Goal: Contribute content

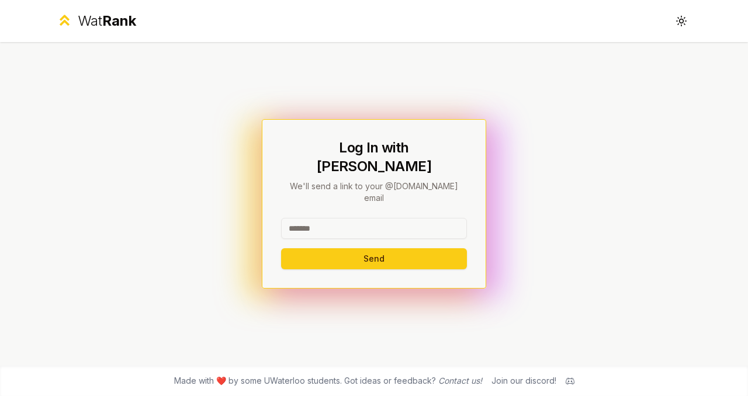
click at [285, 218] on input at bounding box center [374, 228] width 186 height 21
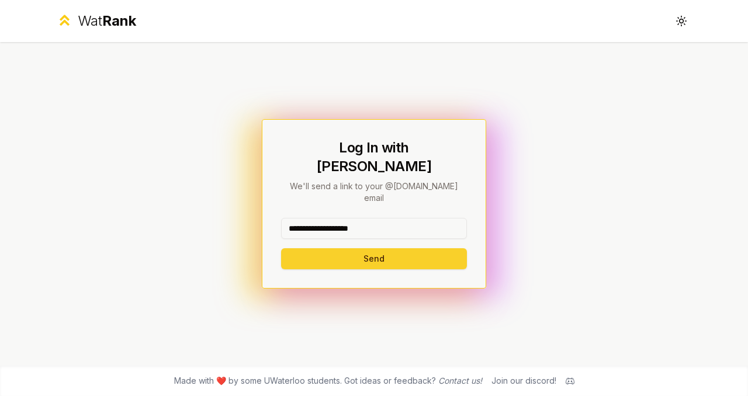
click at [341, 261] on button "Send" at bounding box center [374, 258] width 186 height 21
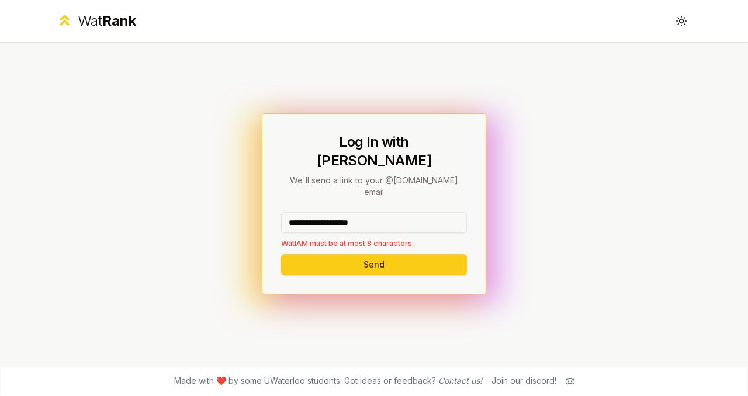
drag, startPoint x: 384, startPoint y: 212, endPoint x: 308, endPoint y: 212, distance: 75.4
click at [308, 212] on input "**********" at bounding box center [374, 222] width 186 height 21
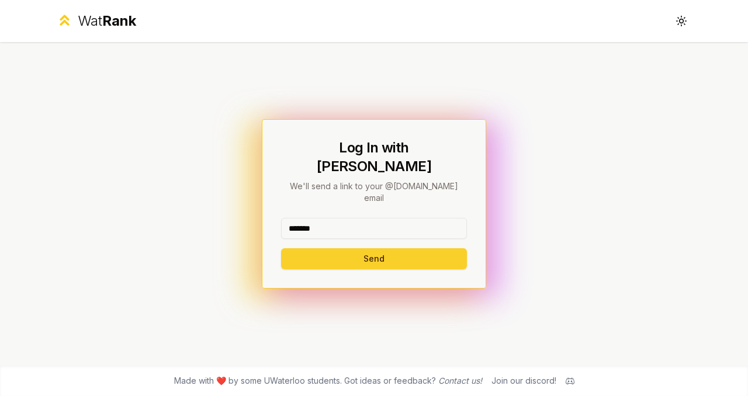
type input "*******"
click at [303, 252] on button "Send" at bounding box center [374, 258] width 186 height 21
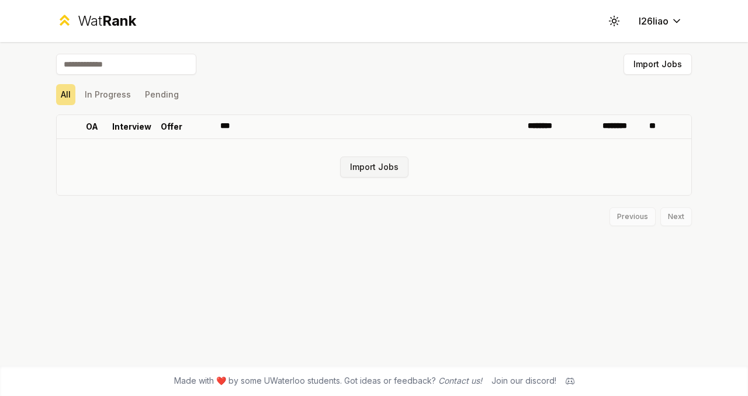
click at [349, 178] on button "Import Jobs" at bounding box center [374, 167] width 68 height 21
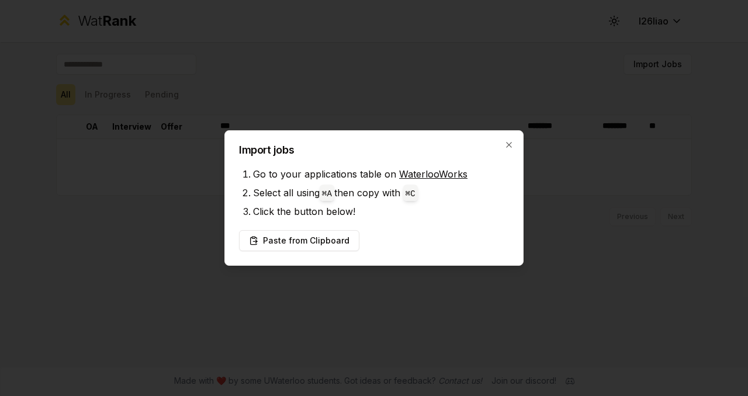
click at [424, 168] on link "WaterlooWorks" at bounding box center [433, 174] width 68 height 12
click at [331, 251] on button "Paste from Clipboard" at bounding box center [299, 240] width 120 height 21
click at [305, 251] on button "Paste from Clipboard" at bounding box center [299, 240] width 120 height 21
click at [315, 241] on button "Paste from Clipboard" at bounding box center [299, 240] width 120 height 21
click at [275, 251] on button "Paste from Clipboard" at bounding box center [299, 240] width 120 height 21
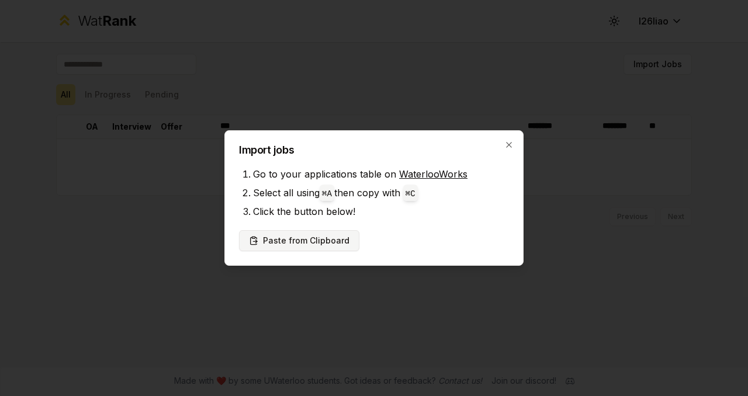
click at [275, 251] on button "Paste from Clipboard" at bounding box center [299, 240] width 120 height 21
click at [514, 140] on icon "button" at bounding box center [509, 144] width 9 height 9
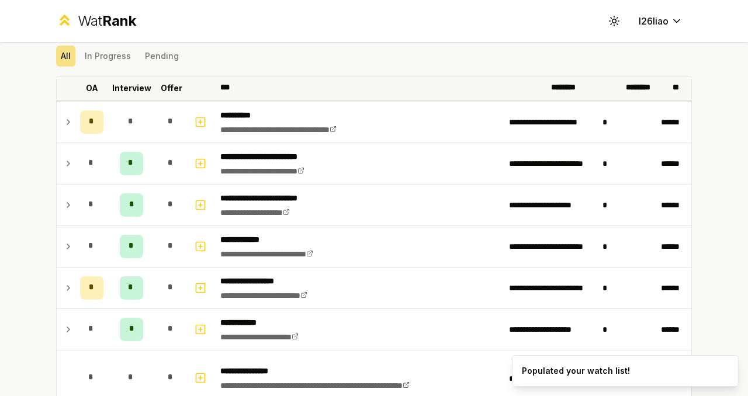
scroll to position [43, 0]
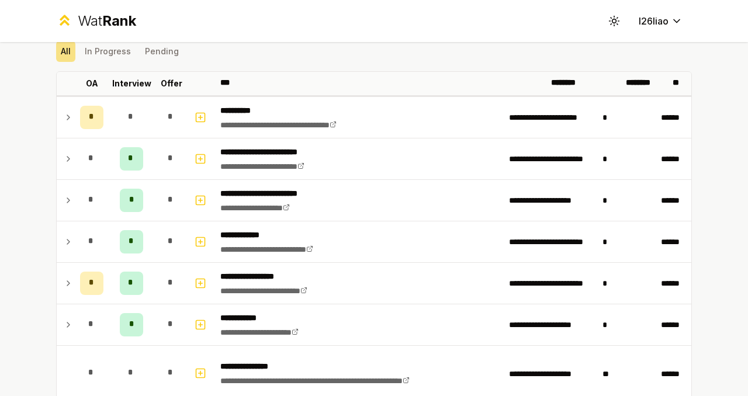
click at [352, 20] on div "Wat Rank Toggle theme l26liao" at bounding box center [374, 21] width 674 height 42
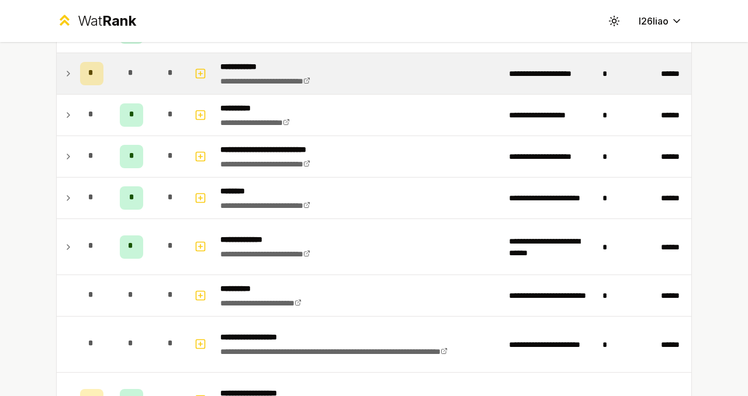
scroll to position [1284, 0]
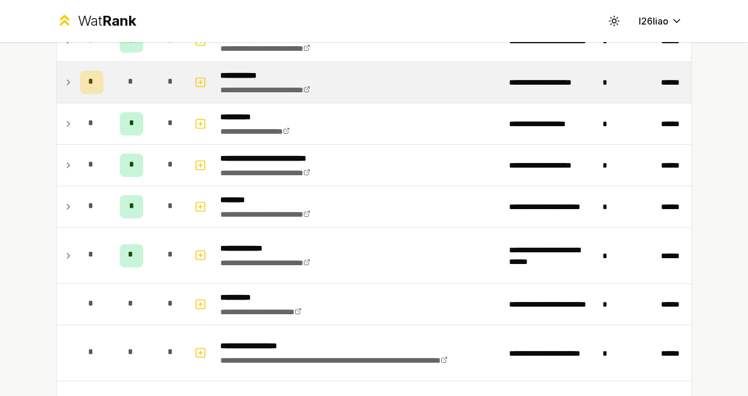
click at [388, 103] on td "**********" at bounding box center [360, 82] width 289 height 41
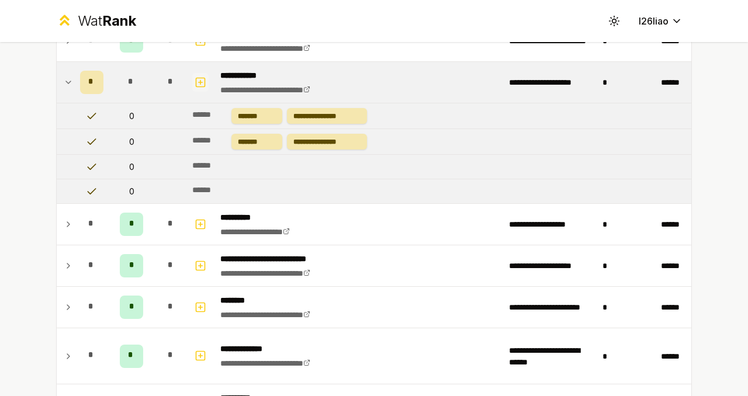
click at [209, 92] on button "button" at bounding box center [200, 82] width 16 height 19
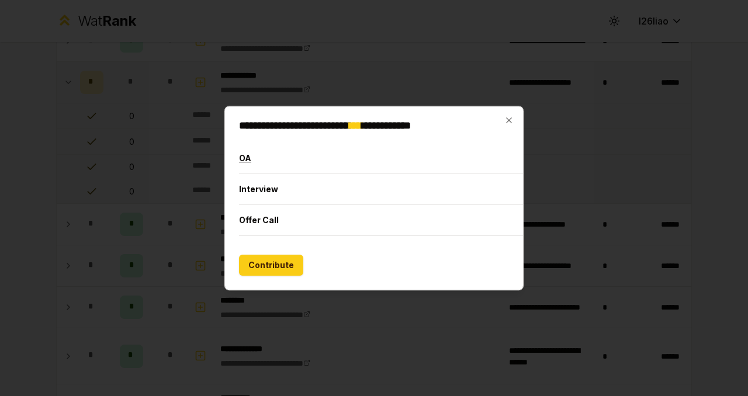
click at [239, 143] on button "OA" at bounding box center [408, 158] width 338 height 30
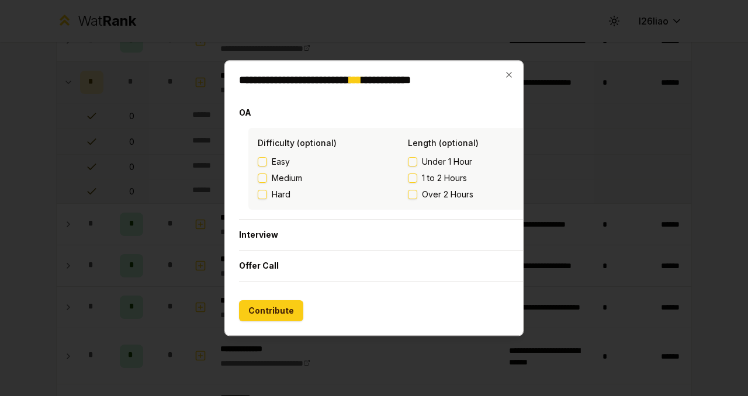
click at [258, 190] on button "Hard" at bounding box center [262, 194] width 9 height 9
click at [408, 174] on button "1 to 2 Hours" at bounding box center [412, 178] width 9 height 9
click at [239, 322] on button "Contribute" at bounding box center [271, 311] width 64 height 21
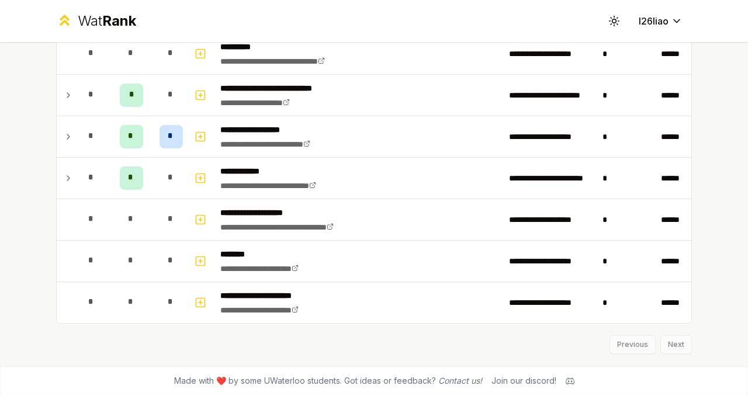
scroll to position [1826, 0]
click at [692, 332] on div "Previous Next" at bounding box center [374, 339] width 636 height 30
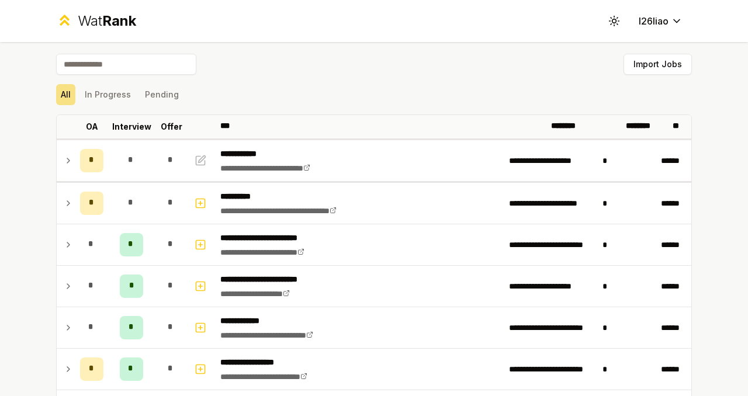
scroll to position [1822, 0]
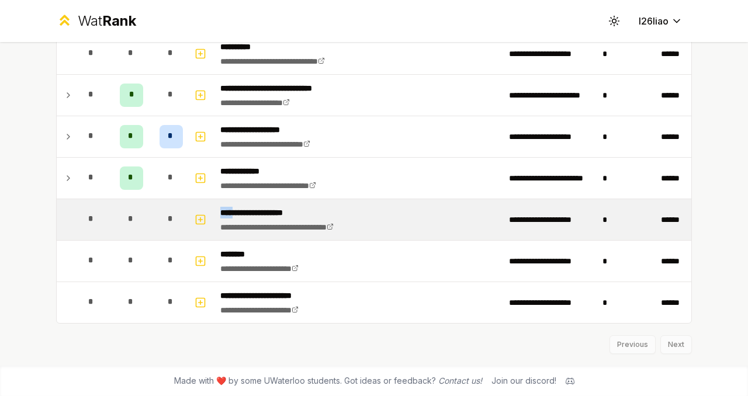
click at [481, 199] on td "**********" at bounding box center [360, 219] width 289 height 41
click at [334, 223] on link "**********" at bounding box center [276, 227] width 113 height 8
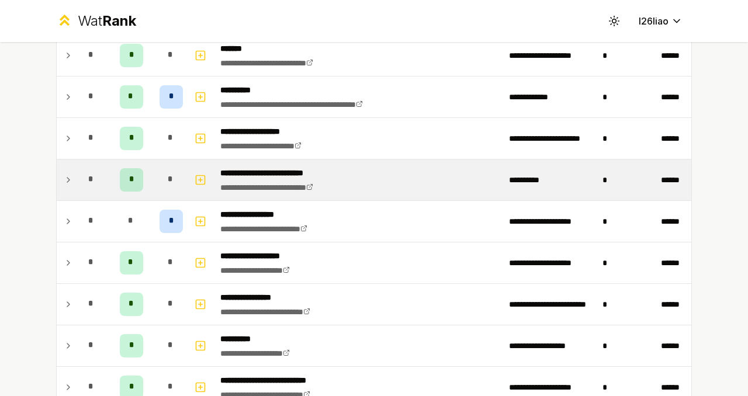
scroll to position [1826, 0]
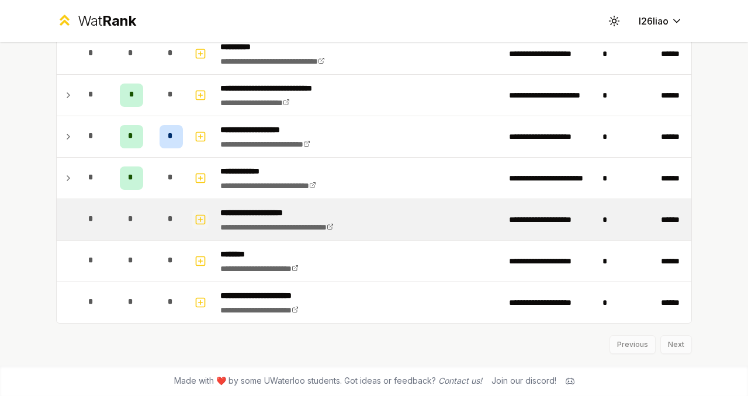
click at [204, 215] on rect "button" at bounding box center [200, 219] width 9 height 9
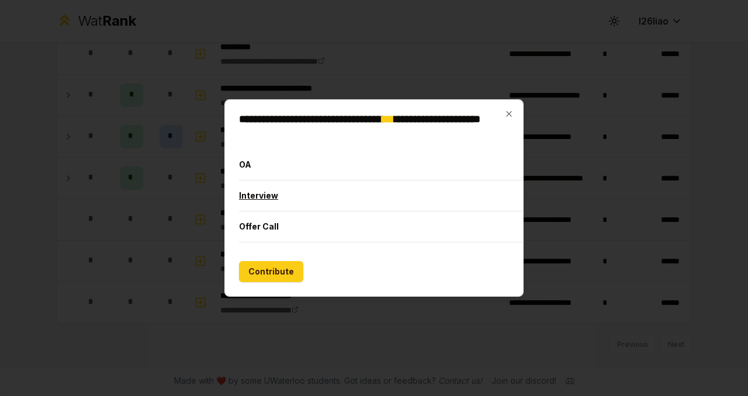
click at [362, 182] on button "Interview" at bounding box center [408, 196] width 338 height 30
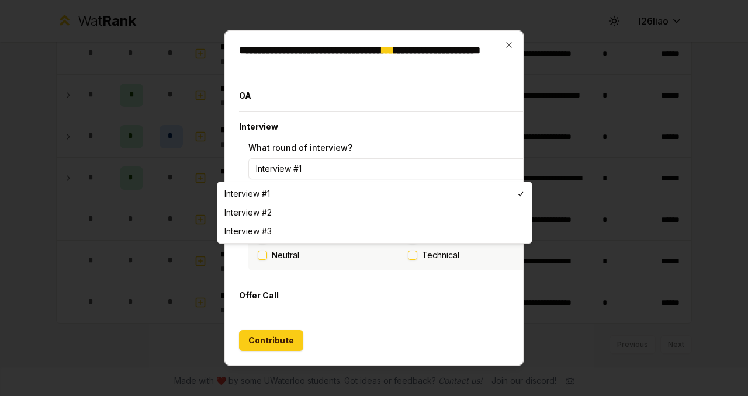
click at [350, 164] on button "Interview #1" at bounding box center [407, 168] width 319 height 21
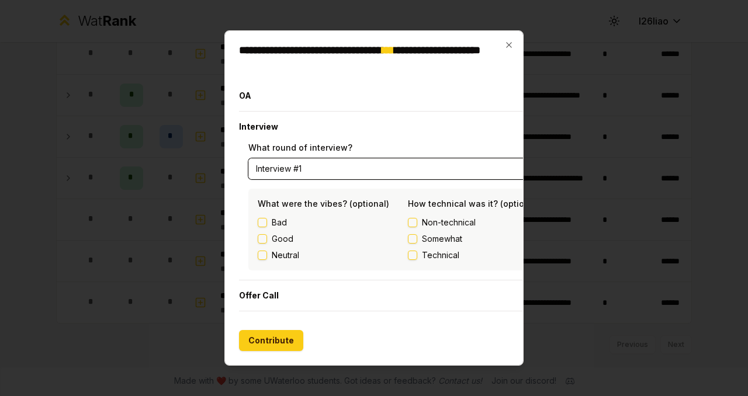
click at [338, 163] on button "Interview #1" at bounding box center [407, 168] width 319 height 21
click at [258, 244] on button "Good" at bounding box center [262, 238] width 9 height 9
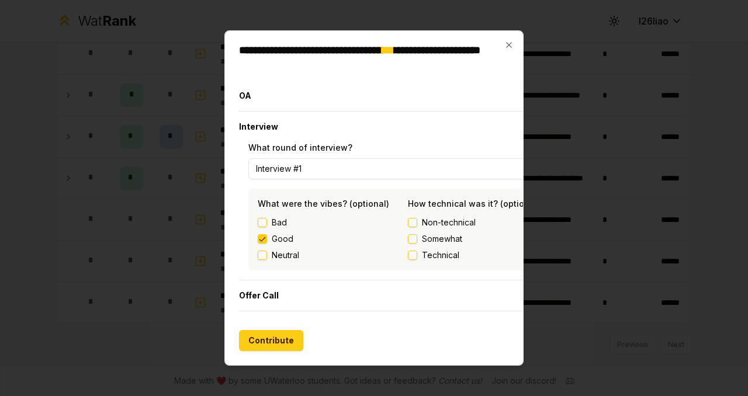
click at [258, 244] on button "Good" at bounding box center [262, 238] width 9 height 9
click at [258, 260] on button "Neutral" at bounding box center [262, 255] width 9 height 9
click at [408, 260] on button "Technical" at bounding box center [412, 255] width 9 height 9
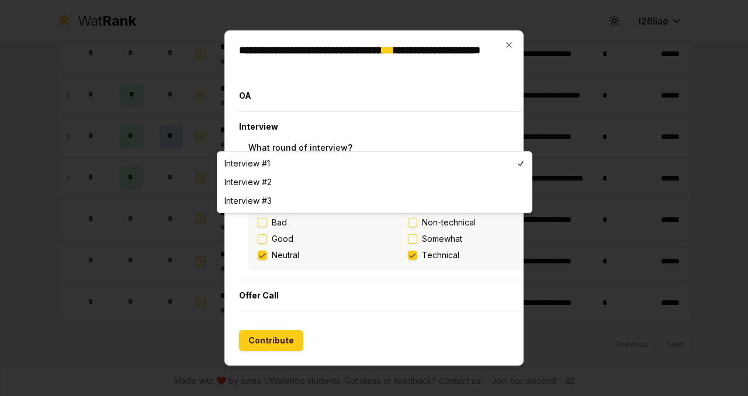
click at [330, 158] on button "Interview #1" at bounding box center [407, 168] width 319 height 21
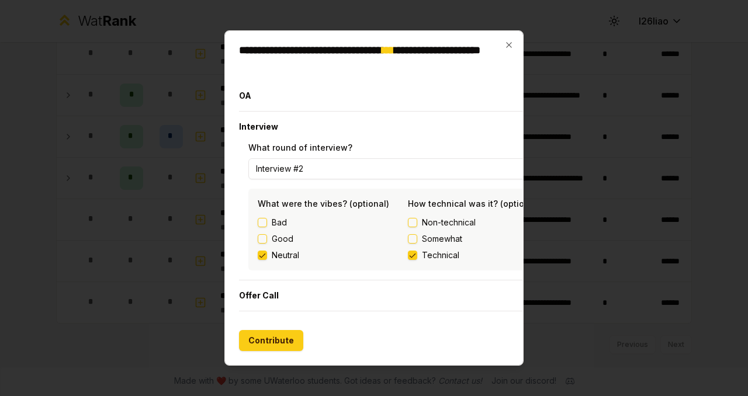
click at [258, 240] on button "Good" at bounding box center [262, 238] width 9 height 9
click at [258, 258] on button "Neutral" at bounding box center [262, 255] width 9 height 9
click at [305, 158] on button "Interview #2" at bounding box center [407, 168] width 319 height 21
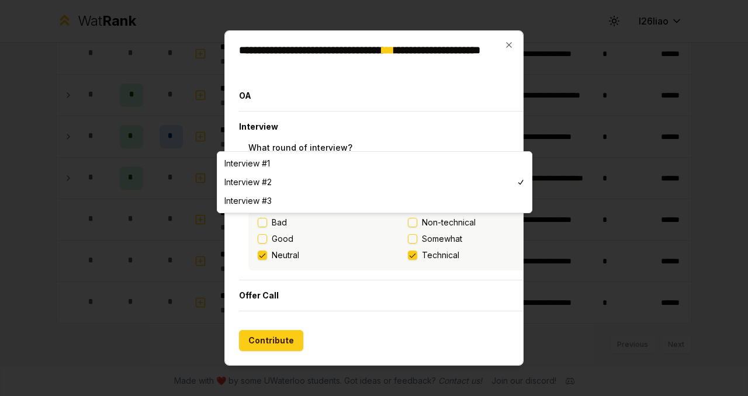
select select "*"
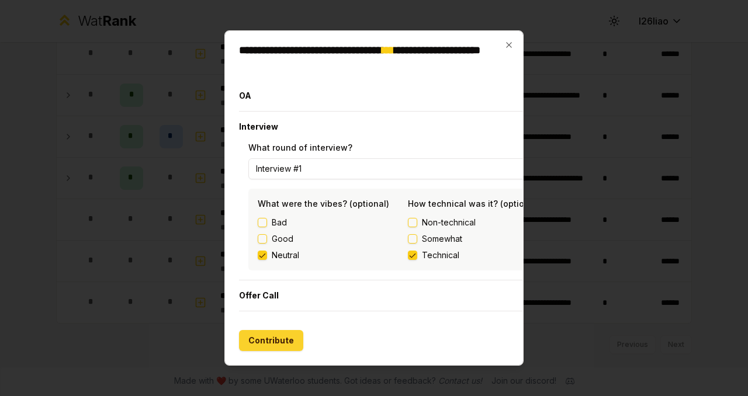
click at [239, 351] on button "Contribute" at bounding box center [271, 340] width 64 height 21
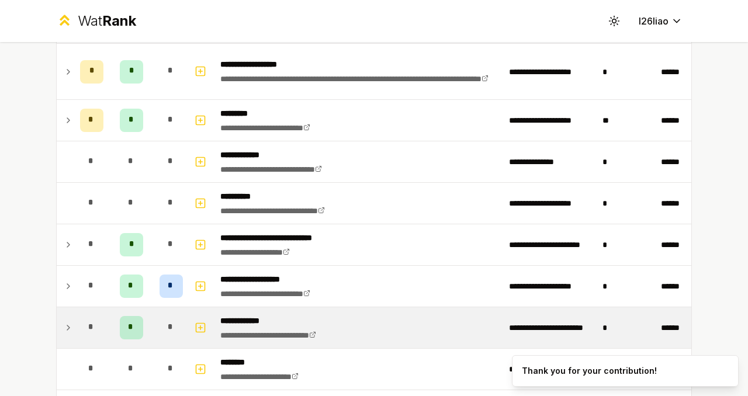
scroll to position [31, 0]
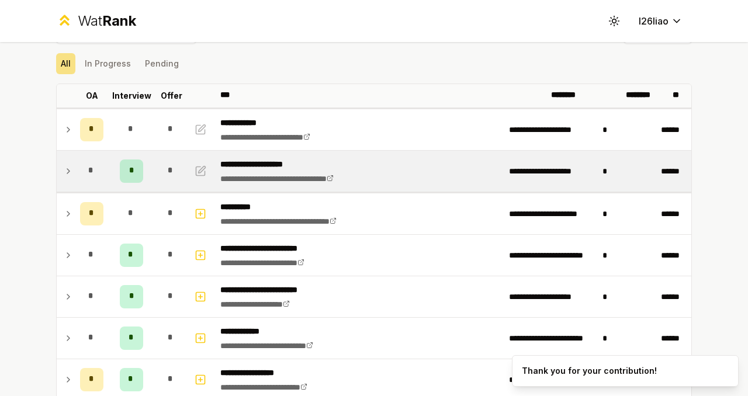
click at [171, 183] on div "*" at bounding box center [171, 171] width 23 height 23
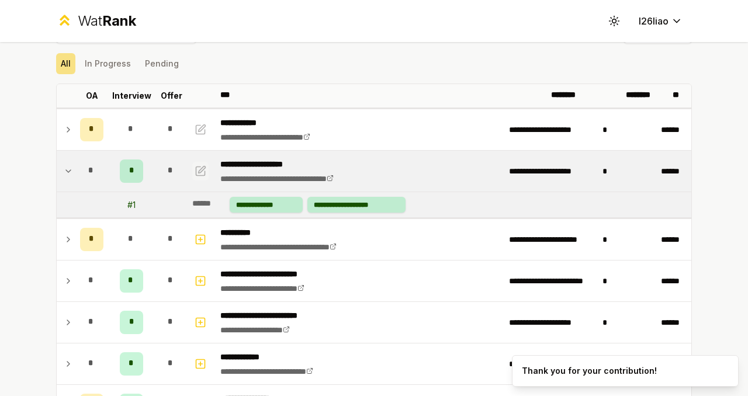
click at [209, 181] on button "button" at bounding box center [200, 171] width 16 height 19
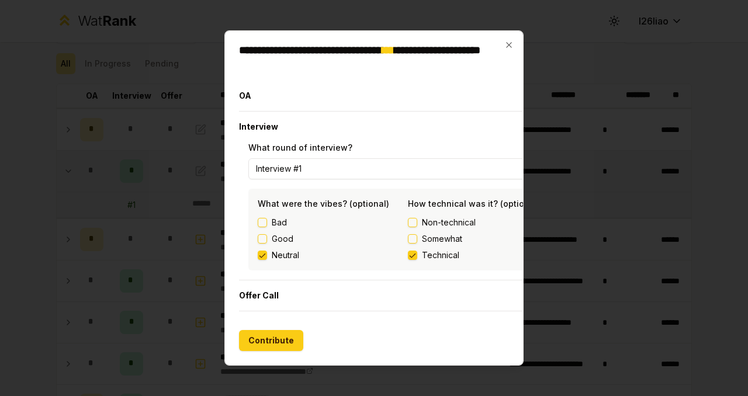
click at [317, 177] on button "Interview #1" at bounding box center [407, 168] width 319 height 21
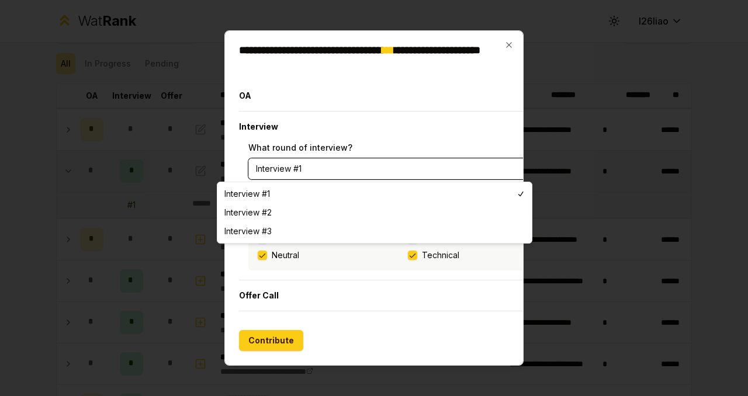
select select "*"
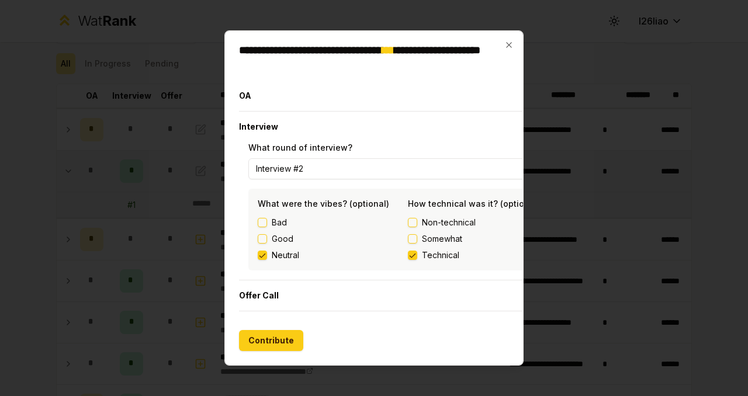
click at [258, 245] on div "Good" at bounding box center [333, 239] width 150 height 12
click at [258, 244] on button "Good" at bounding box center [262, 238] width 9 height 9
click at [408, 244] on button "Somewhat" at bounding box center [412, 238] width 9 height 9
click at [253, 351] on button "Contribute" at bounding box center [271, 340] width 64 height 21
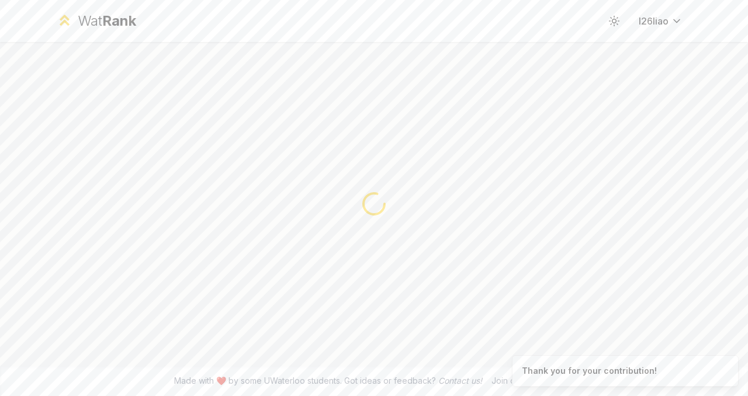
scroll to position [0, 0]
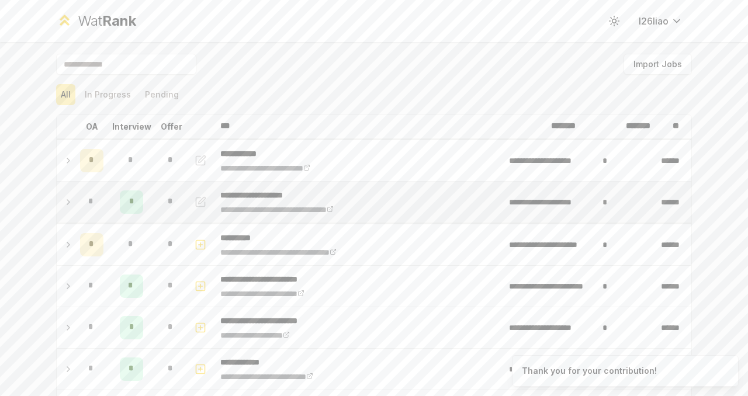
click at [155, 223] on td "*" at bounding box center [171, 202] width 33 height 41
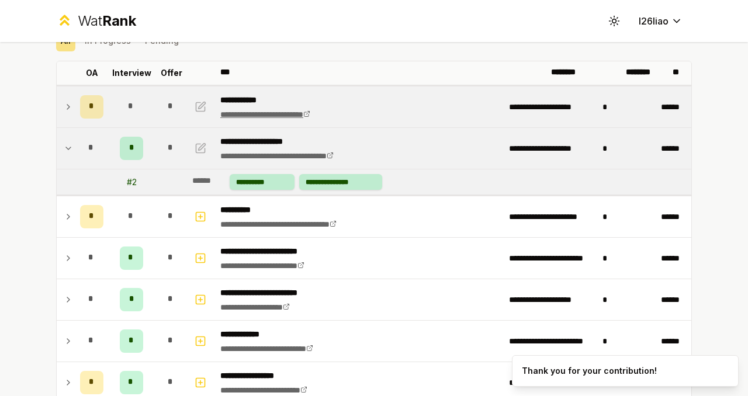
scroll to position [85, 0]
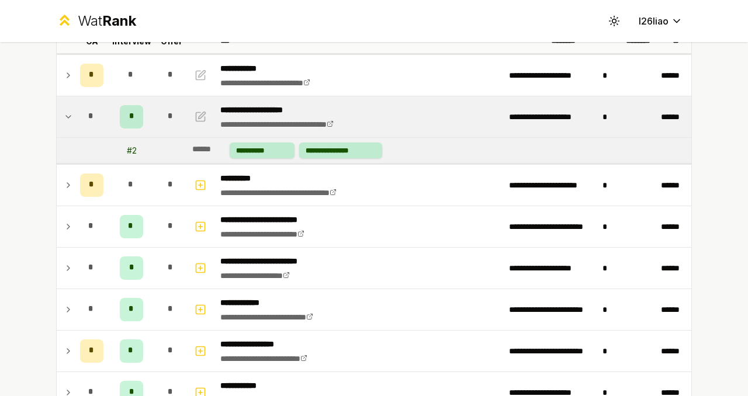
click at [222, 39] on div "Wat Rank Toggle theme l26liao" at bounding box center [374, 21] width 674 height 42
click at [323, 129] on link "**********" at bounding box center [276, 124] width 113 height 8
